Goal: Navigation & Orientation: Find specific page/section

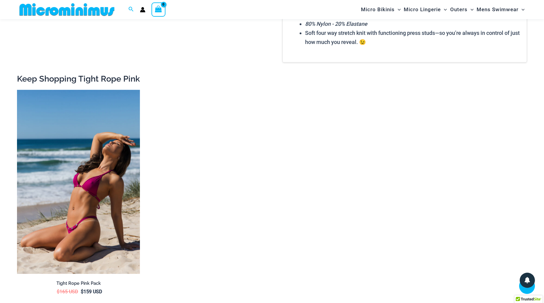
scroll to position [843, 0]
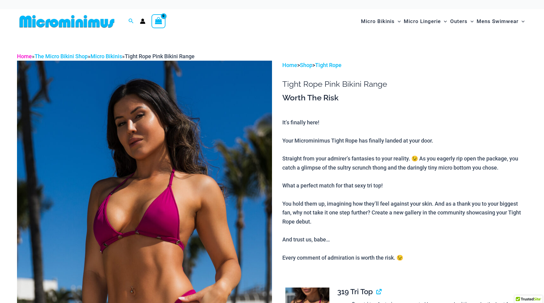
click at [28, 58] on link "Home" at bounding box center [24, 56] width 15 height 6
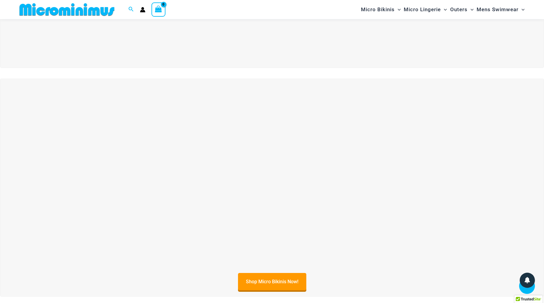
scroll to position [167, 0]
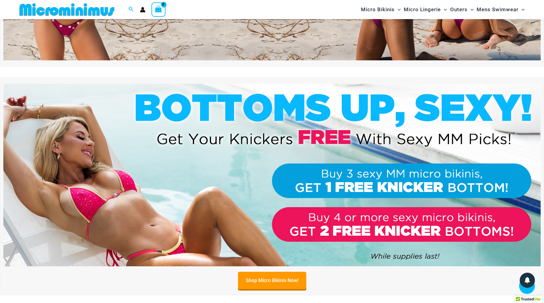
click at [255, 173] on img at bounding box center [271, 175] width 537 height 183
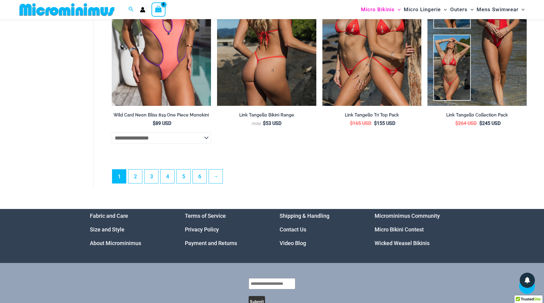
scroll to position [1705, 0]
